Goal: Information Seeking & Learning: Check status

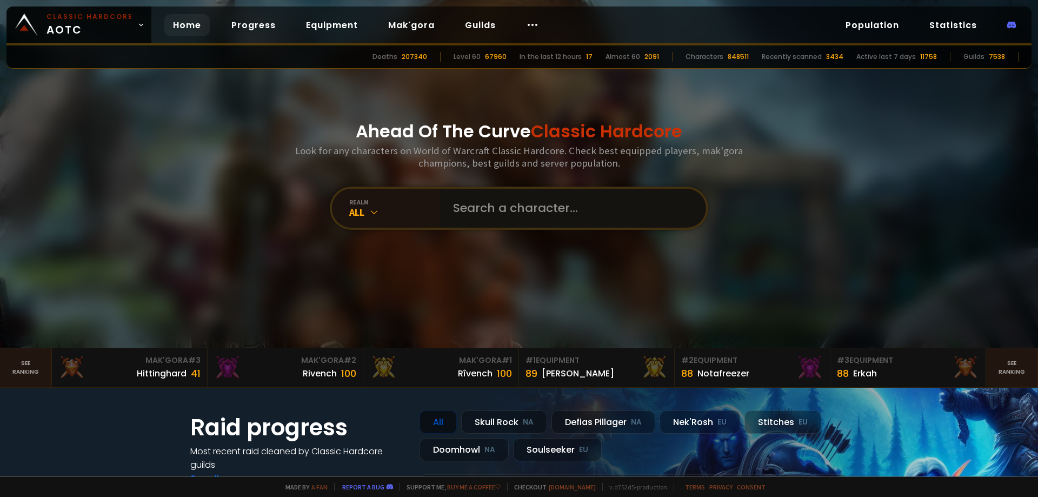
click at [447, 216] on input "text" at bounding box center [570, 208] width 247 height 39
type input "boardestroye"
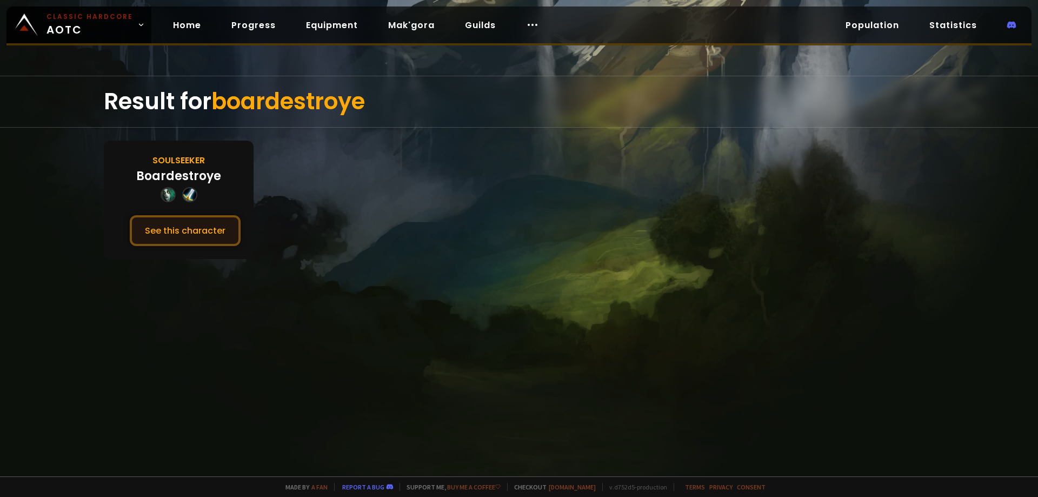
click at [195, 226] on button "See this character" at bounding box center [185, 230] width 111 height 31
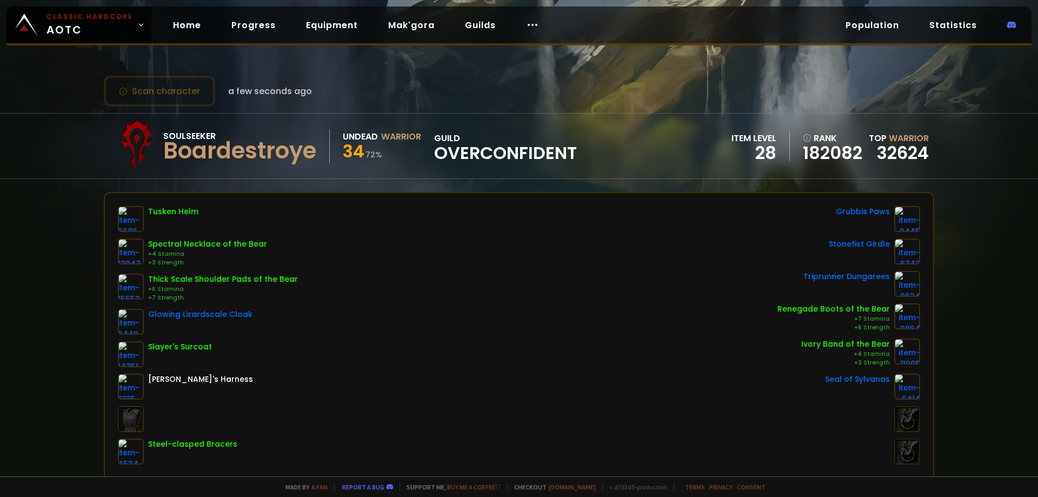
drag, startPoint x: 633, startPoint y: 242, endPoint x: 628, endPoint y: 244, distance: 5.8
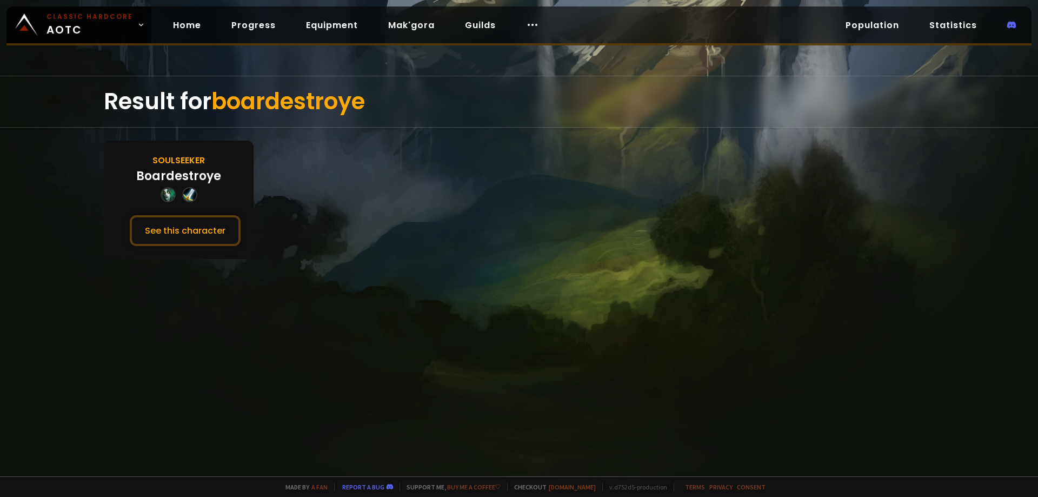
drag, startPoint x: 532, startPoint y: 242, endPoint x: 500, endPoint y: 246, distance: 32.1
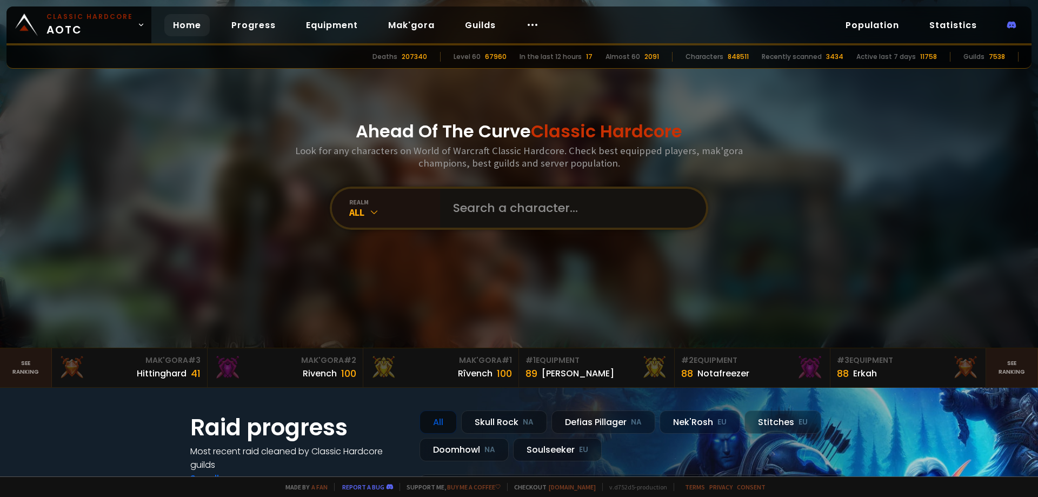
click at [474, 206] on input "text" at bounding box center [570, 208] width 247 height 39
type input "nhocwar"
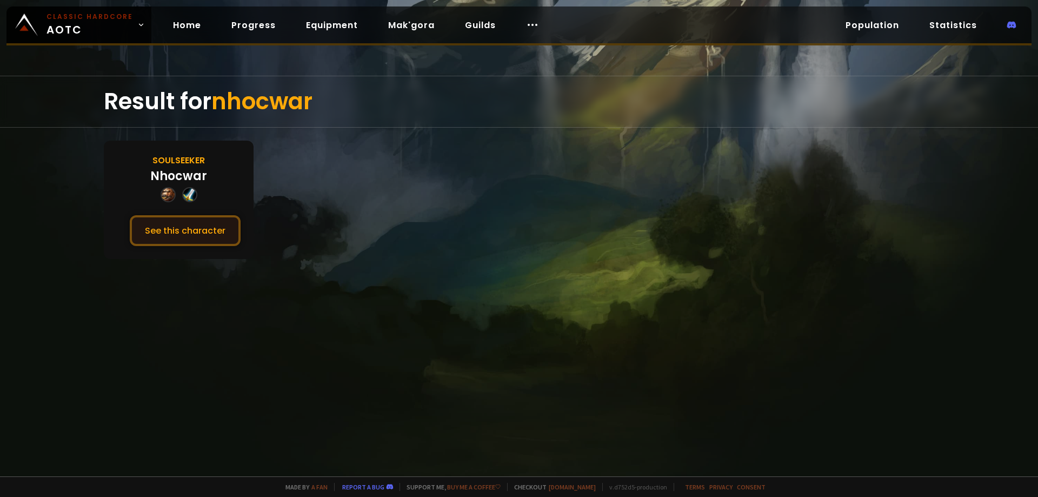
click at [206, 217] on button "See this character" at bounding box center [185, 230] width 111 height 31
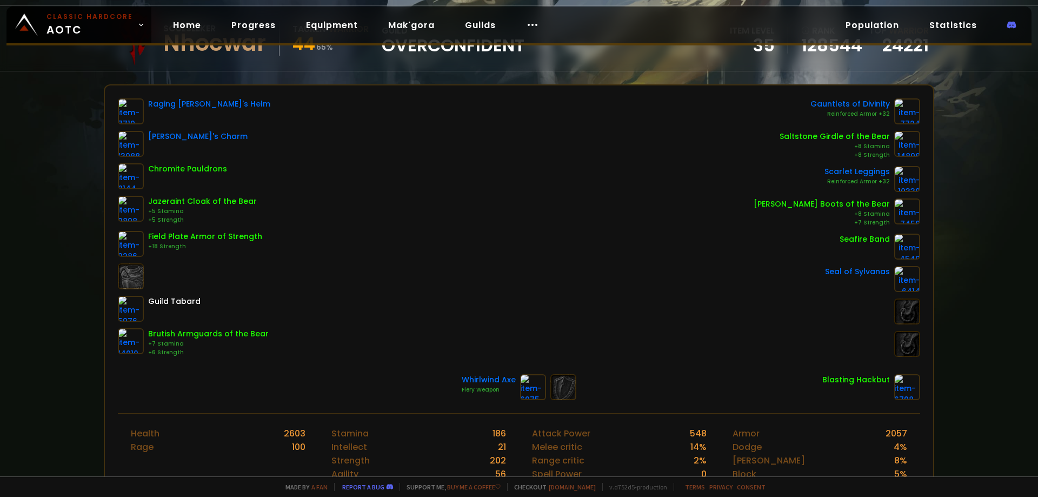
scroll to position [108, 0]
